Goal: Find specific page/section: Find specific page/section

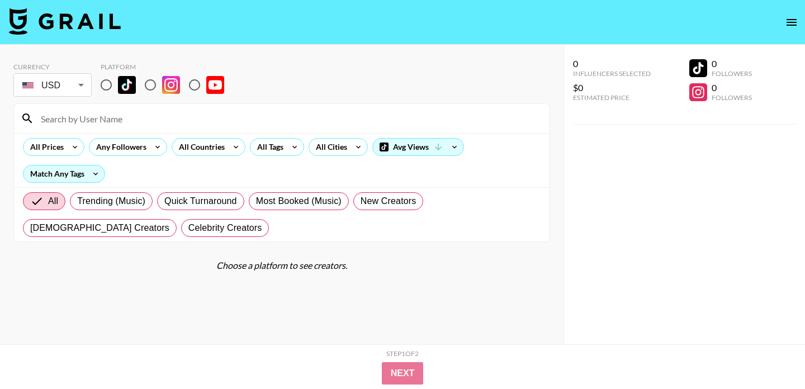
click at [106, 89] on input "radio" at bounding box center [105, 84] width 23 height 23
radio input "true"
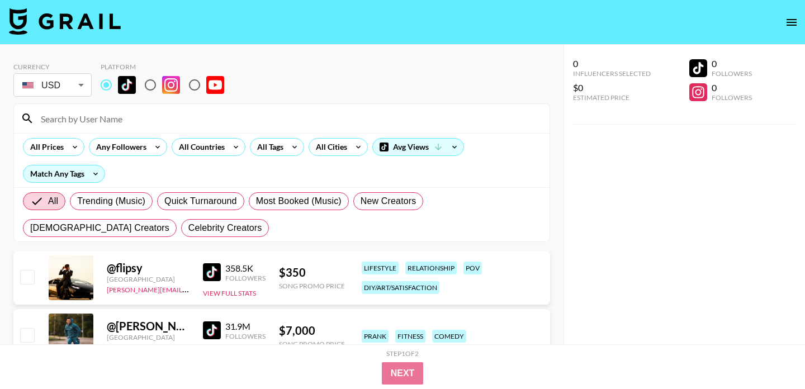
click at [106, 114] on input at bounding box center [288, 119] width 509 height 18
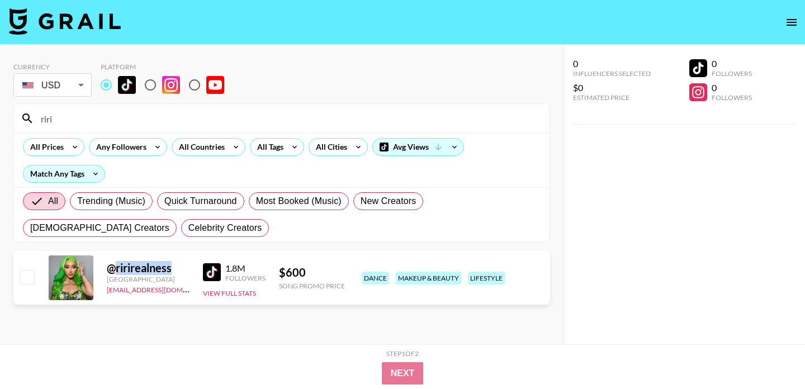
drag, startPoint x: 179, startPoint y: 267, endPoint x: 115, endPoint y: 270, distance: 64.4
click at [115, 270] on div "@ ririrealness" at bounding box center [148, 268] width 83 height 14
copy div "ririrealness"
drag, startPoint x: 87, startPoint y: 115, endPoint x: 0, endPoint y: 113, distance: 86.6
click at [0, 113] on div "Currency USD USD ​ Platform riri All Prices Any Followers All Countries All Tag…" at bounding box center [281, 217] width 563 height 344
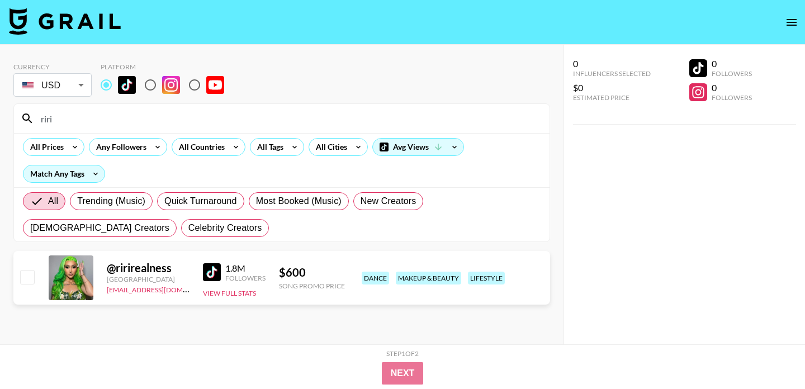
paste input "taylinchandlr"
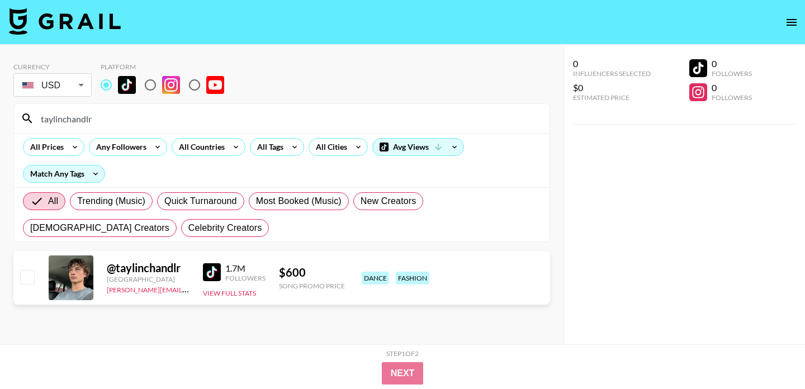
drag, startPoint x: 99, startPoint y: 118, endPoint x: 0, endPoint y: 118, distance: 99.5
click at [0, 118] on div "Currency USD USD ​ Platform taylinchandlr All Prices Any Followers All Countrie…" at bounding box center [281, 217] width 563 height 344
paste input "kaldentraino"
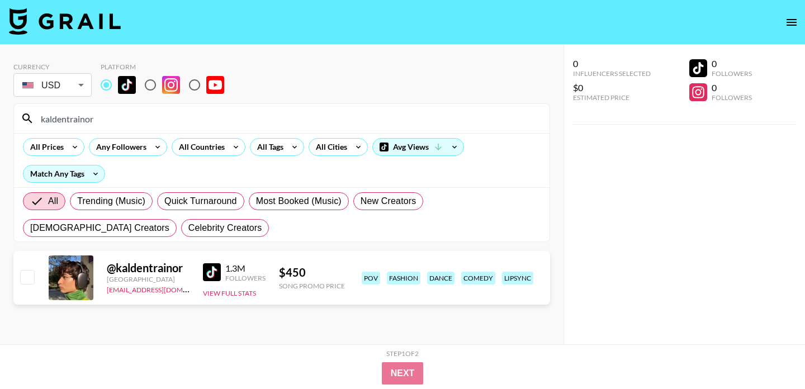
drag, startPoint x: 118, startPoint y: 117, endPoint x: 1, endPoint y: 116, distance: 117.9
click at [1, 116] on div "Currency USD USD ​ Platform kaldentrainor All Prices Any Followers All Countrie…" at bounding box center [281, 217] width 563 height 344
paste input "itsellerzz"
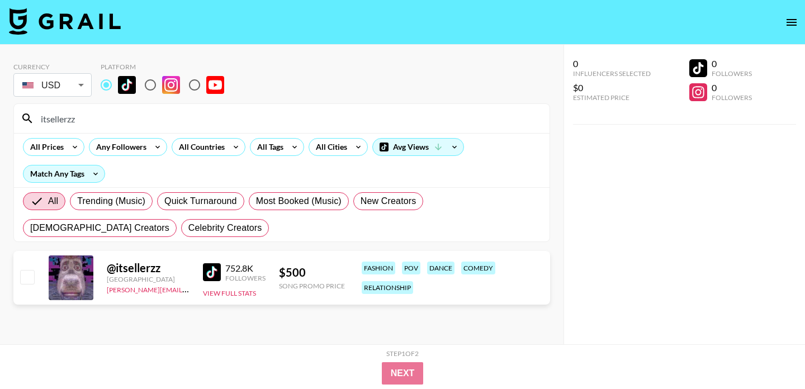
drag, startPoint x: 83, startPoint y: 120, endPoint x: 1, endPoint y: 118, distance: 82.2
click at [1, 118] on div "Currency USD USD ​ Platform itsellerzz All Prices Any Followers All Countries A…" at bounding box center [281, 217] width 563 height 344
paste input "rawlinsness"
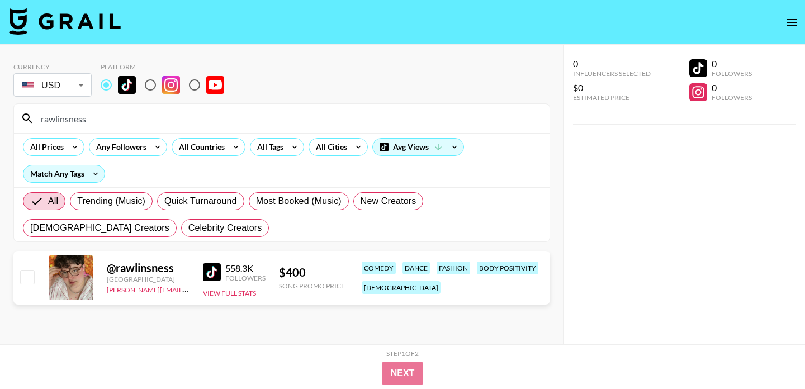
drag, startPoint x: 94, startPoint y: 117, endPoint x: 6, endPoint y: 116, distance: 87.7
click at [6, 116] on div "Currency USD USD ​ Platform rawlinsness All Prices Any Followers All Countries …" at bounding box center [281, 217] width 563 height 344
paste input "taylinchandlr"
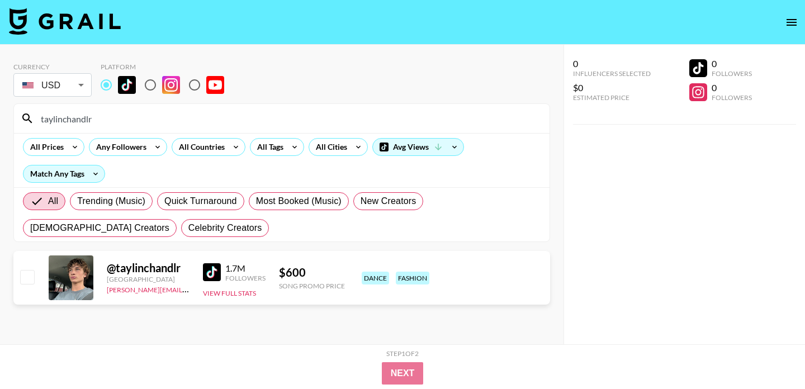
drag, startPoint x: 98, startPoint y: 115, endPoint x: 1, endPoint y: 112, distance: 97.3
click at [1, 112] on div "Currency USD USD ​ Platform taylinchandlr All Prices Any Followers All Countrie…" at bounding box center [281, 217] width 563 height 344
paste input "kaldentraino"
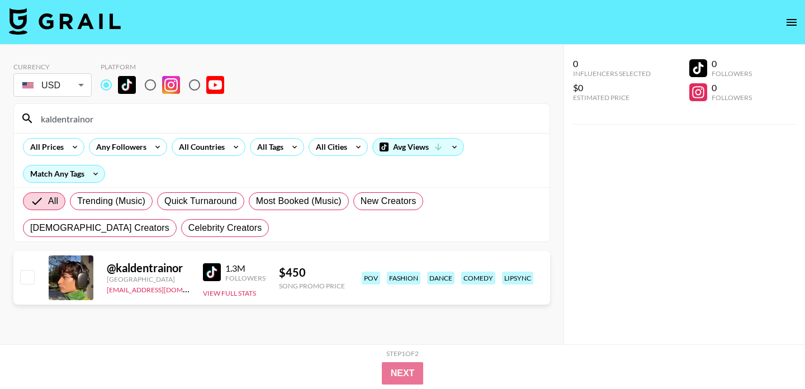
drag, startPoint x: 111, startPoint y: 116, endPoint x: 0, endPoint y: 111, distance: 110.8
click at [0, 111] on div "Currency USD USD ​ Platform kaldentrainor All Prices Any Followers All Countrie…" at bounding box center [281, 217] width 563 height 344
paste input "rawlinsness"
type input "rawlinsness"
